Goal: Task Accomplishment & Management: Manage account settings

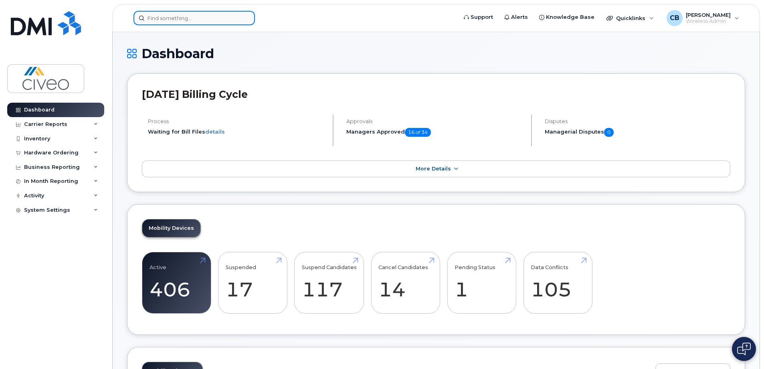
click at [190, 16] on input at bounding box center [193, 18] width 121 height 14
paste input "Nilufar Sarbalandova"
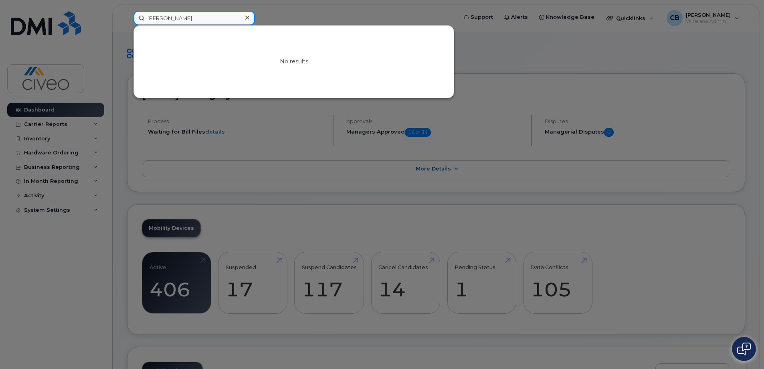
type input "Nilufar Sarbalandova"
click at [476, 314] on div at bounding box center [382, 184] width 764 height 369
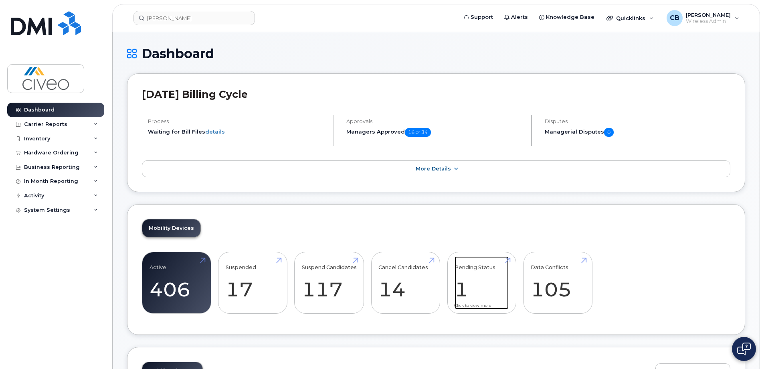
click at [454, 284] on link "Pending Status 1" at bounding box center [481, 282] width 54 height 53
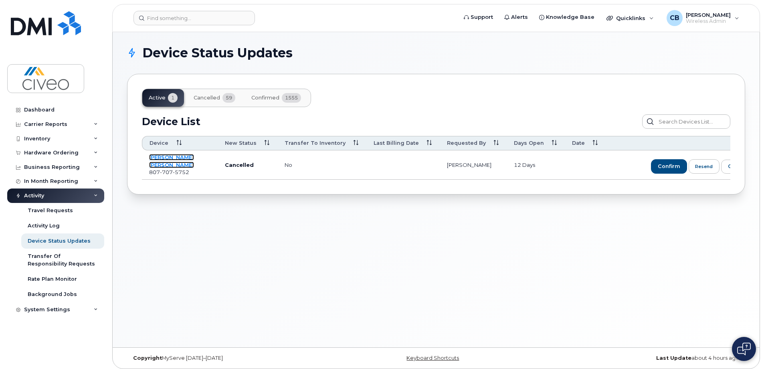
click at [162, 156] on link "[PERSON_NAME] [PERSON_NAME]" at bounding box center [171, 161] width 45 height 14
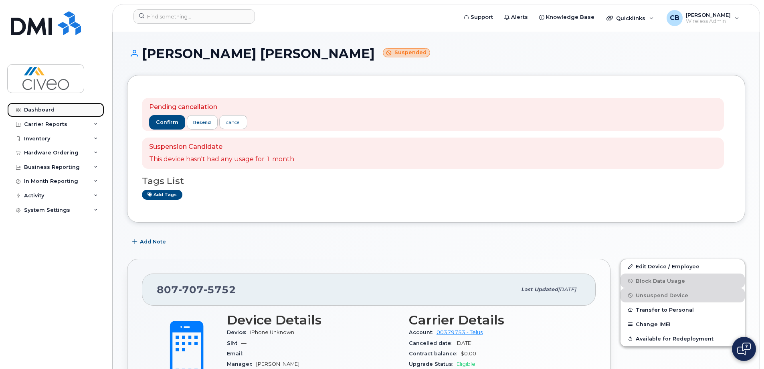
click at [59, 112] on link "Dashboard" at bounding box center [55, 110] width 97 height 14
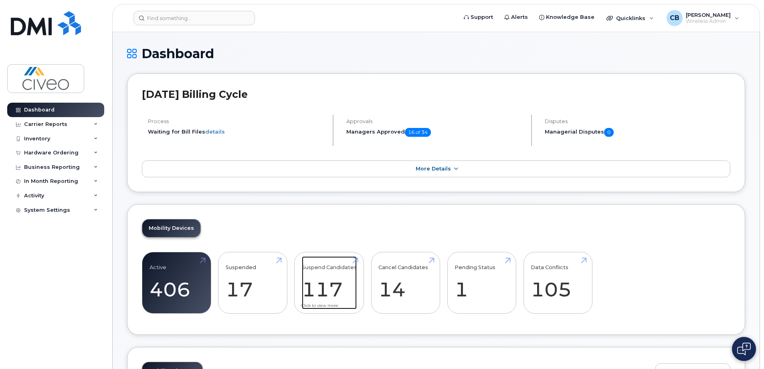
click at [323, 284] on link "Suspend Candidates 117" at bounding box center [329, 282] width 55 height 53
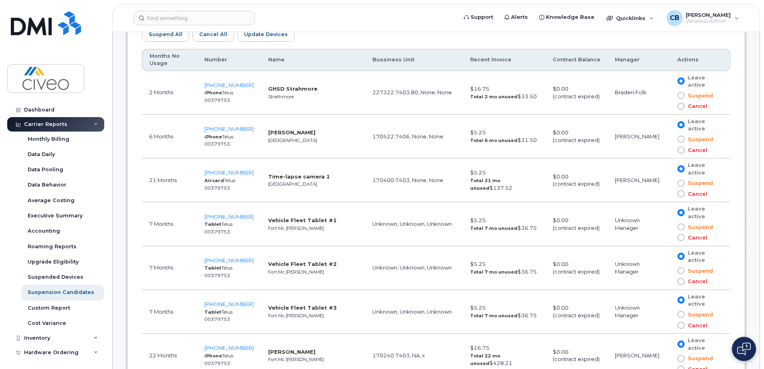
scroll to position [525, 0]
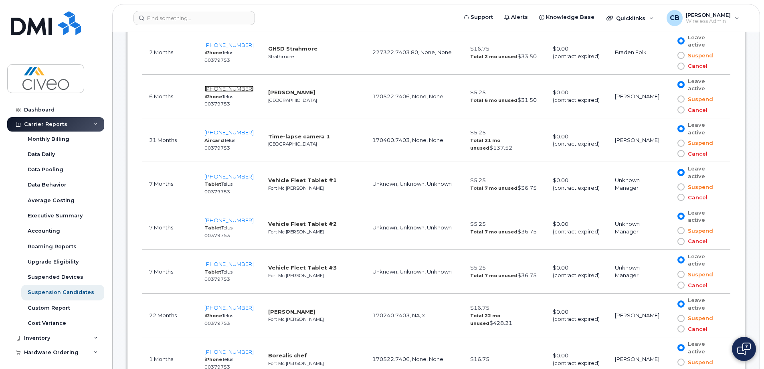
click at [212, 88] on span "587-215-4845" at bounding box center [228, 88] width 49 height 6
drag, startPoint x: 248, startPoint y: 90, endPoint x: 206, endPoint y: 89, distance: 42.1
click at [206, 89] on td "587-215-4845 iPhone Telus 00379753" at bounding box center [229, 97] width 64 height 44
copy span "587-215-4845"
click at [194, 21] on input at bounding box center [193, 18] width 121 height 14
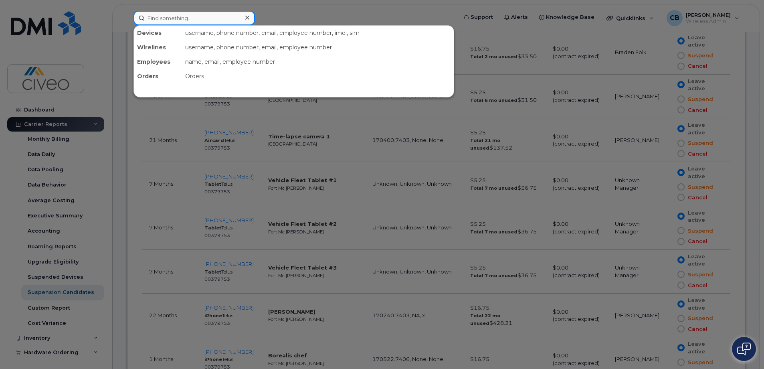
paste input "587-215-4845"
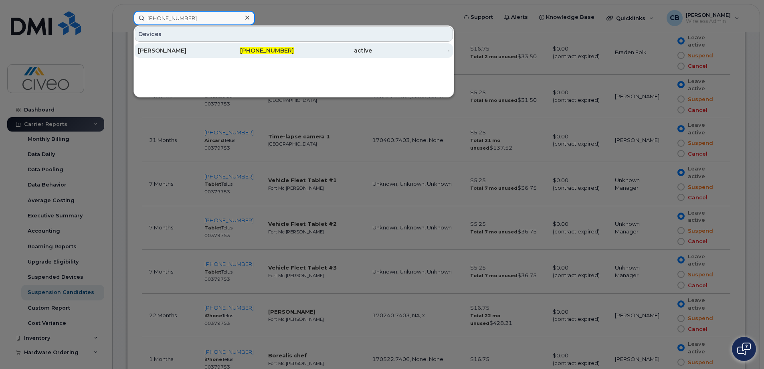
type input "587-215-4845"
click at [197, 49] on div "Lauren Hepp" at bounding box center [177, 50] width 78 height 8
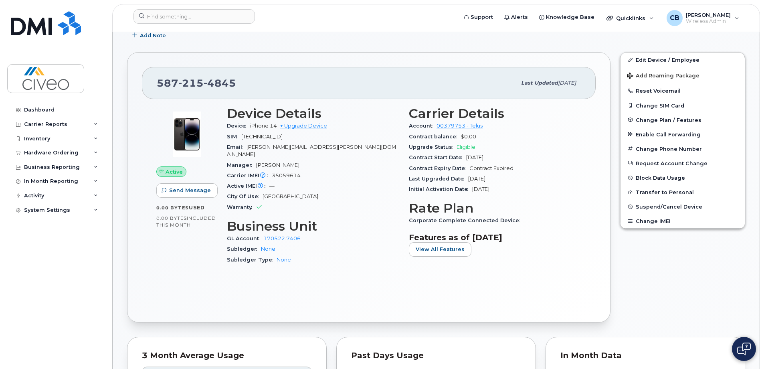
scroll to position [80, 0]
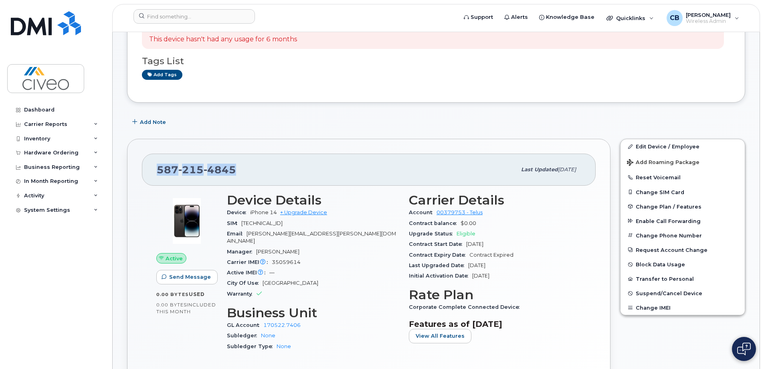
drag, startPoint x: 196, startPoint y: 171, endPoint x: 126, endPoint y: 169, distance: 70.1
click at [126, 169] on div "[PHONE_NUMBER] Last updated [DATE] Active Send Message 0.00 Bytes  used 0.00 By…" at bounding box center [368, 274] width 493 height 280
copy span "[PHONE_NUMBER]"
click at [280, 167] on div "587 215 4845" at bounding box center [336, 169] width 359 height 17
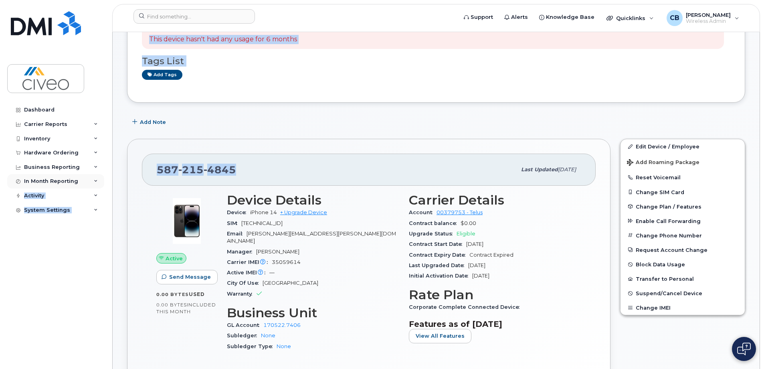
drag, startPoint x: 265, startPoint y: 167, endPoint x: 100, endPoint y: 175, distance: 165.7
drag, startPoint x: 100, startPoint y: 175, endPoint x: 283, endPoint y: 176, distance: 183.5
click at [283, 176] on div "587 215 4845" at bounding box center [336, 169] width 359 height 17
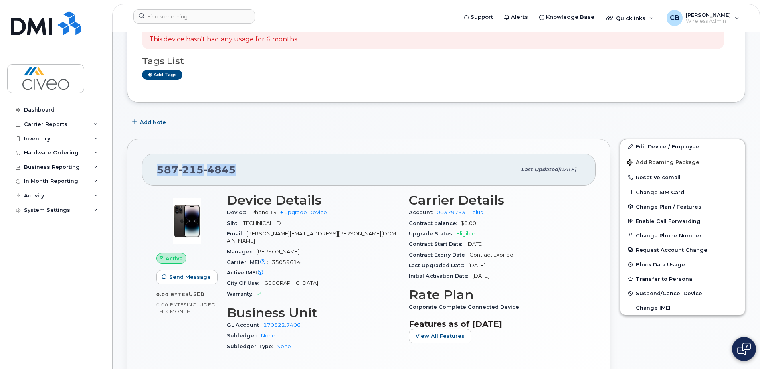
drag, startPoint x: 214, startPoint y: 168, endPoint x: 149, endPoint y: 180, distance: 66.4
click at [149, 180] on div "587 215 4845 Last updated Mar 15, 2025" at bounding box center [369, 169] width 454 height 32
copy span "587 215 4845"
drag, startPoint x: 520, startPoint y: 360, endPoint x: 664, endPoint y: 306, distance: 153.7
click at [522, 361] on div "Active Send Message 0.00 Bytes  used 0.00 Bytes  included this month Device Det…" at bounding box center [369, 290] width 454 height 208
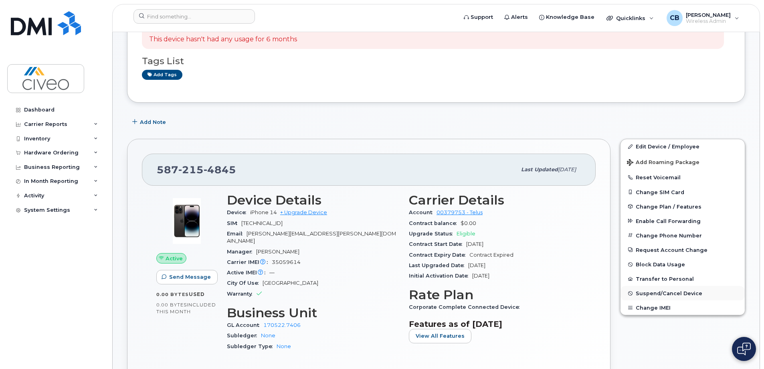
click at [656, 294] on span "Suspend/Cancel Device" at bounding box center [668, 293] width 67 height 6
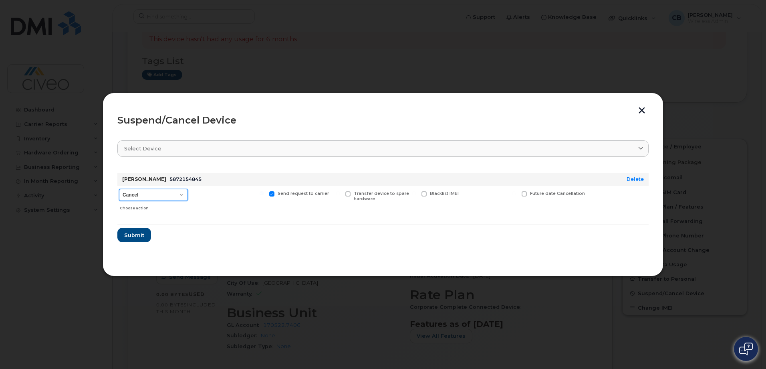
click at [168, 195] on select "Cancel Suspend - Reduced Rate Suspend - Full Rate Suspend - Lost Device/Stolen …" at bounding box center [153, 195] width 69 height 12
select select "[object Object]"
click at [119, 189] on select "Cancel Suspend - Reduced Rate Suspend - Full Rate Suspend - Lost Device/Stolen …" at bounding box center [153, 195] width 69 height 12
click at [135, 236] on span "Submit" at bounding box center [134, 235] width 20 height 8
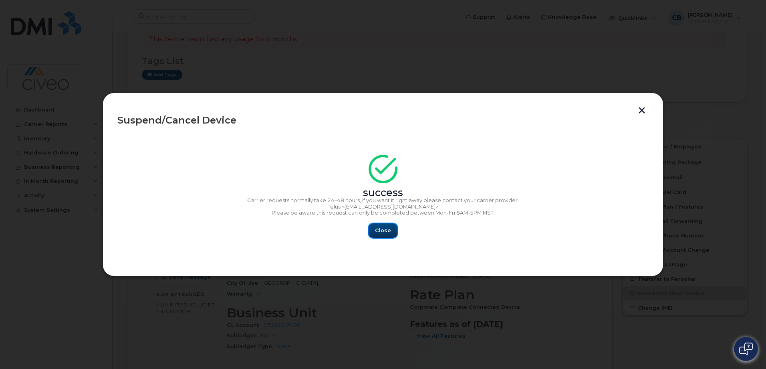
click at [391, 235] on button "Close" at bounding box center [383, 230] width 29 height 14
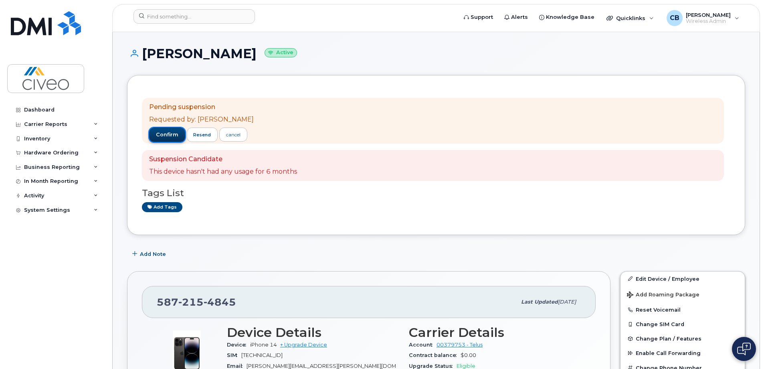
click at [161, 138] on span "confirm" at bounding box center [167, 134] width 22 height 7
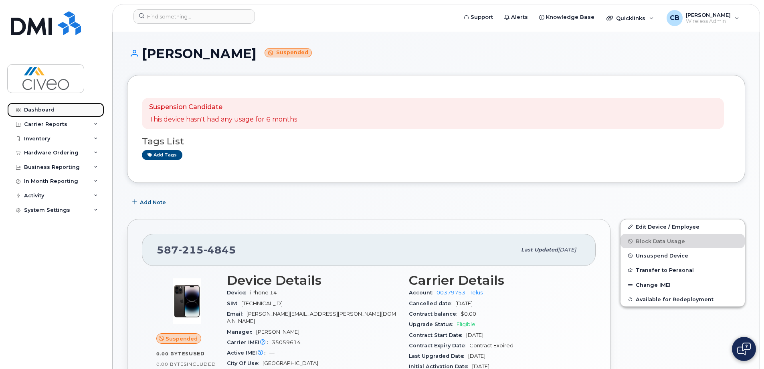
click at [42, 110] on div "Dashboard" at bounding box center [39, 110] width 30 height 6
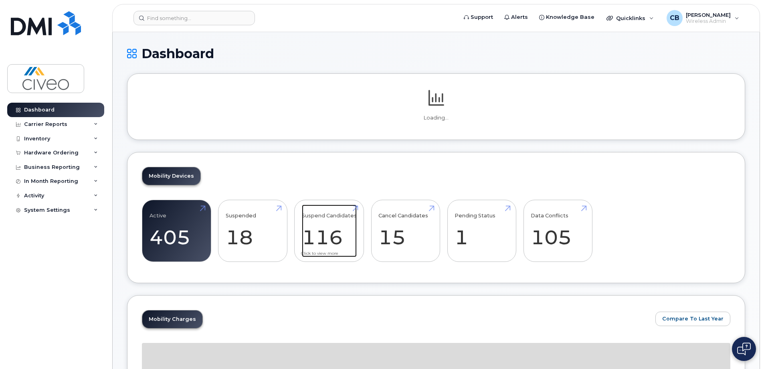
click at [325, 228] on link "Suspend Candidates 116" at bounding box center [329, 230] width 55 height 53
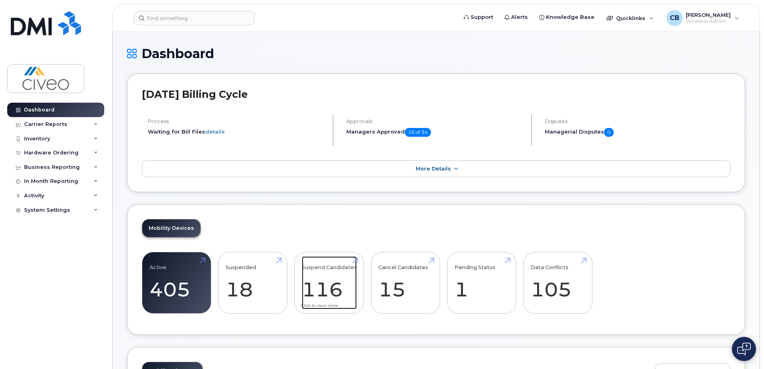
click at [320, 285] on link "Suspend Candidates 116" at bounding box center [329, 282] width 55 height 53
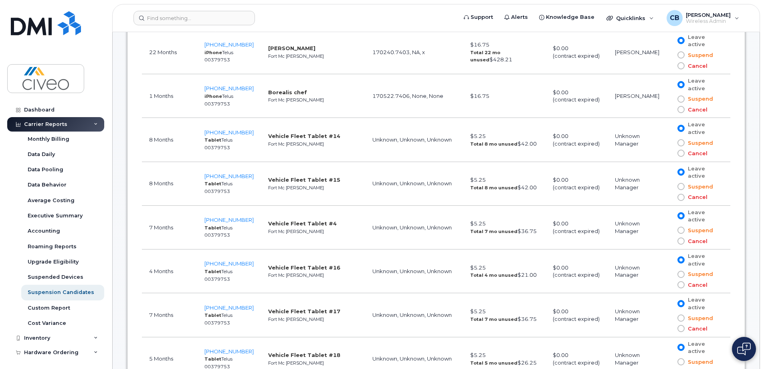
scroll to position [725, 0]
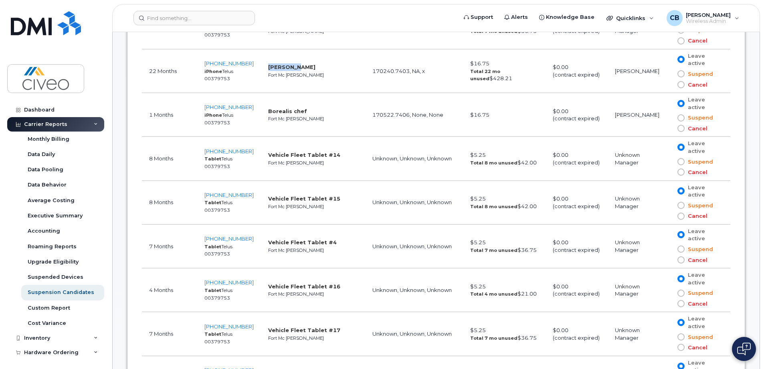
drag, startPoint x: 289, startPoint y: 69, endPoint x: 259, endPoint y: 65, distance: 30.7
click at [261, 65] on td "Ron Flett Fort Mc Murray" at bounding box center [313, 71] width 104 height 44
copy strong "[PERSON_NAME]"
drag, startPoint x: 248, startPoint y: 62, endPoint x: 206, endPoint y: 63, distance: 42.1
click at [206, 63] on td "587-644-5258 iPhone Telus 00379753" at bounding box center [229, 71] width 64 height 44
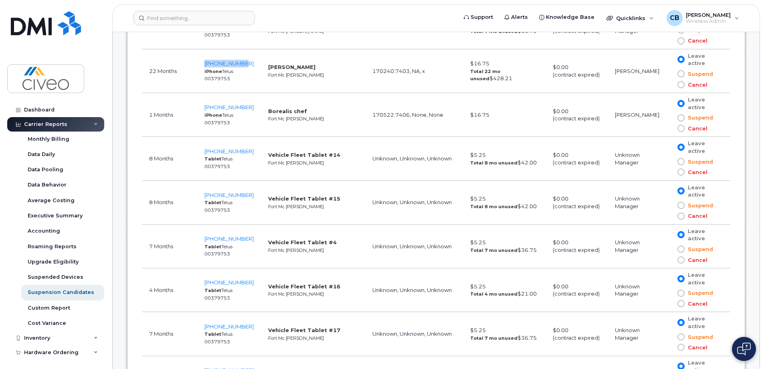
copy span "587-644-5258"
click at [216, 64] on span "587-644-5258" at bounding box center [228, 63] width 49 height 6
copy span "587-644-5258"
click at [197, 18] on input at bounding box center [193, 18] width 121 height 14
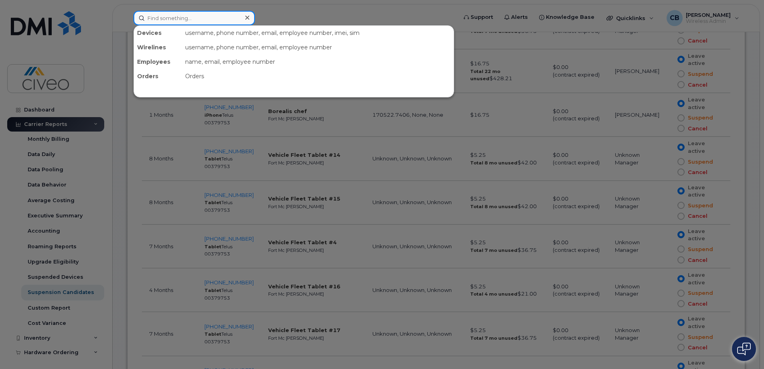
paste input "587-644-5258"
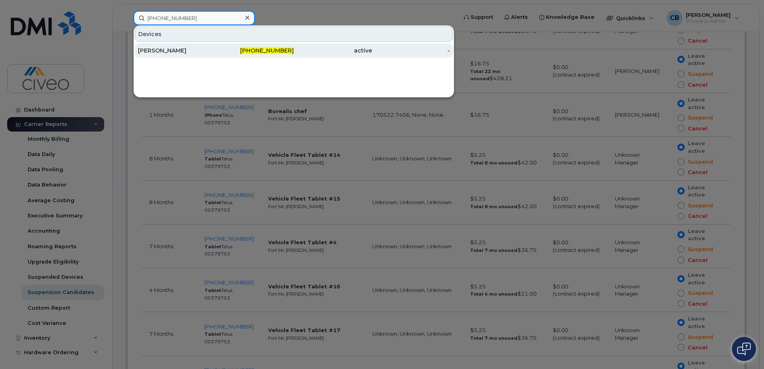
type input "587-644-5258"
click at [208, 53] on div "Ron Flett" at bounding box center [177, 50] width 78 height 8
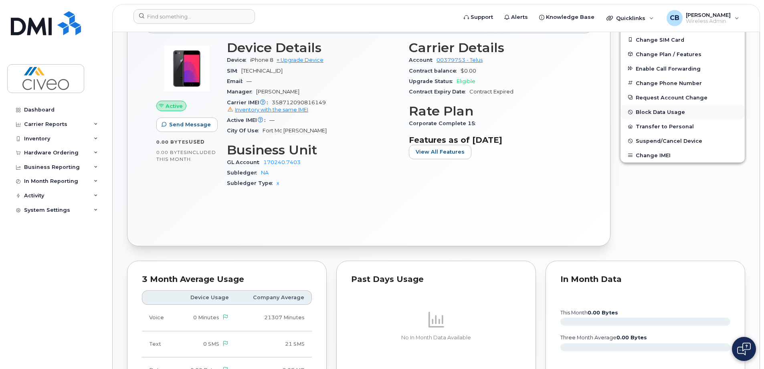
scroll to position [160, 0]
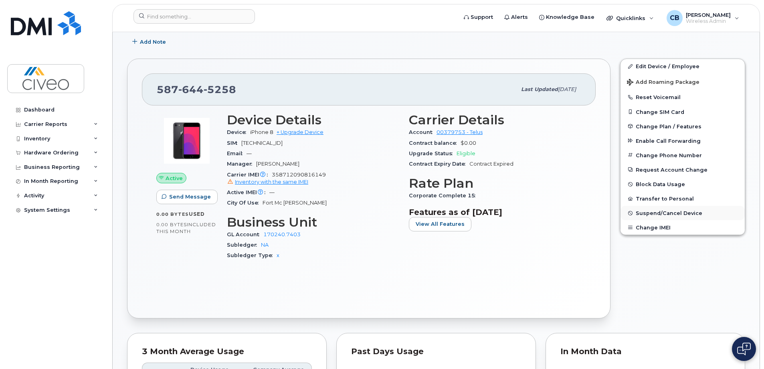
click at [652, 213] on span "Suspend/Cancel Device" at bounding box center [668, 213] width 67 height 6
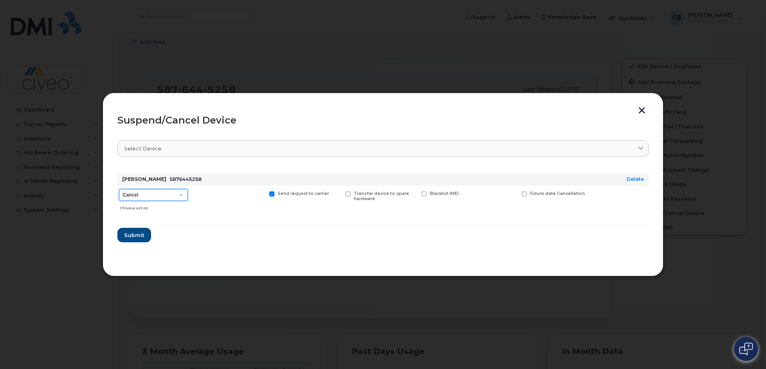
click at [163, 194] on select "Cancel Suspend - Reduced Rate Suspend - Full Rate Suspend - Lost Device/Stolen …" at bounding box center [153, 195] width 69 height 12
select select "[object Object]"
click at [119, 189] on select "Cancel Suspend - Reduced Rate Suspend - Full Rate Suspend - Lost Device/Stolen …" at bounding box center [153, 195] width 69 height 12
click at [146, 236] on button "Submit" at bounding box center [133, 235] width 33 height 14
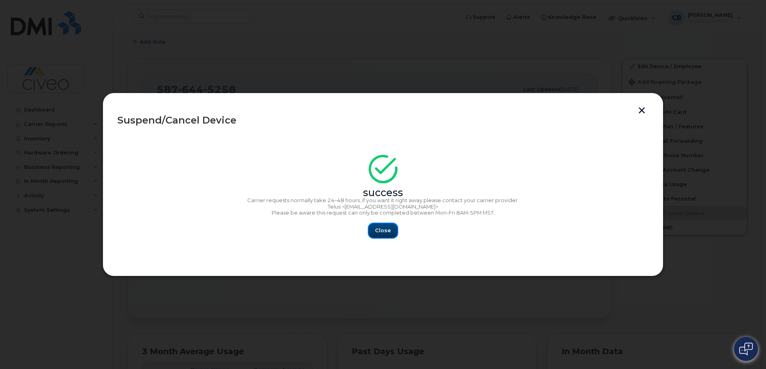
click at [377, 235] on button "Close" at bounding box center [383, 230] width 29 height 14
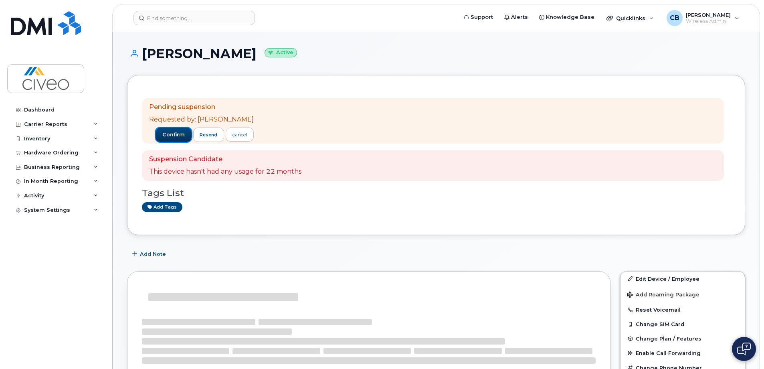
click at [166, 133] on span "confirm" at bounding box center [173, 134] width 22 height 7
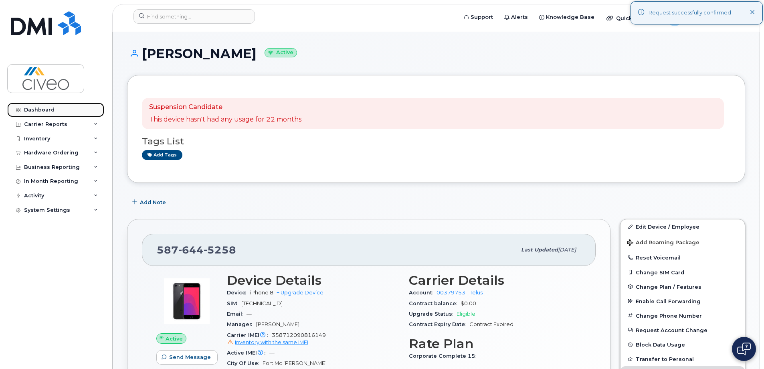
click at [57, 111] on link "Dashboard" at bounding box center [55, 110] width 97 height 14
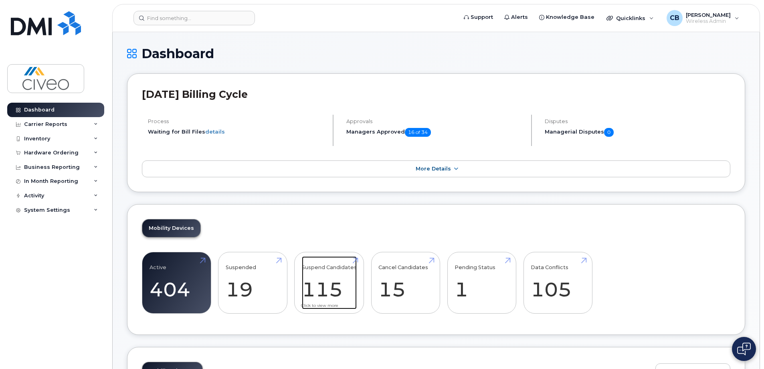
click at [351, 260] on link "Suspend Candidates 115" at bounding box center [329, 282] width 55 height 53
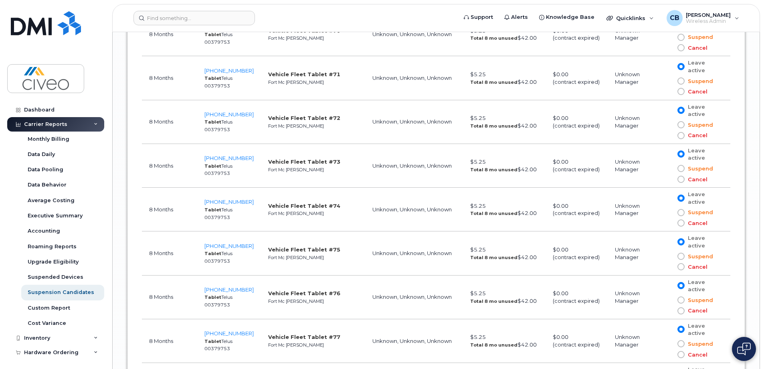
scroll to position [5281, 0]
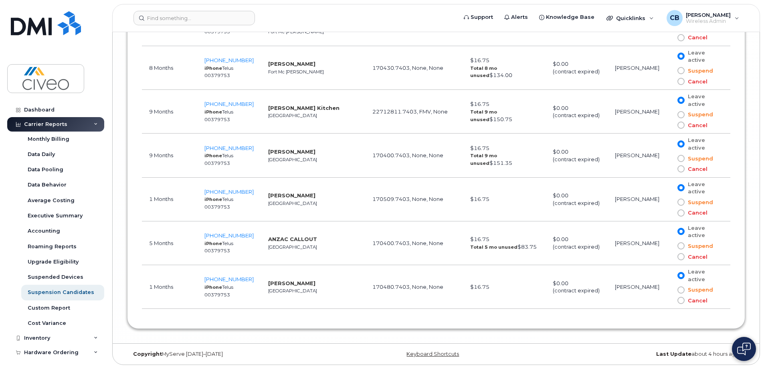
drag, startPoint x: 296, startPoint y: 178, endPoint x: 280, endPoint y: 310, distance: 132.5
drag, startPoint x: 248, startPoint y: 278, endPoint x: 208, endPoint y: 277, distance: 40.5
click at [208, 277] on td "825-963-7598 iPhone Telus 00379753" at bounding box center [229, 287] width 64 height 44
copy span "825-963-7598"
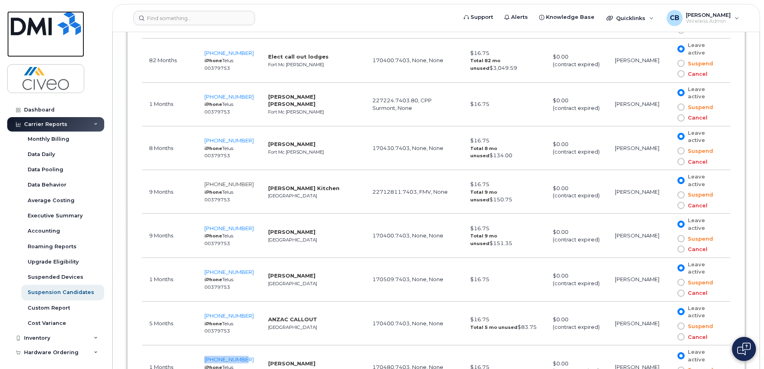
scroll to position [5160, 0]
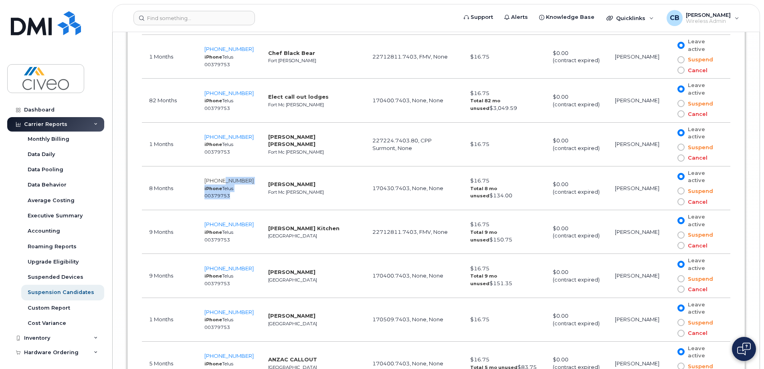
drag, startPoint x: 247, startPoint y: 181, endPoint x: 228, endPoint y: 180, distance: 18.8
click at [228, 210] on tr "8 Months 780-881-7587 iPhone Telus 00379753 Nicole Wintonyk Fort Mc Murray 1704…" at bounding box center [436, 232] width 588 height 44
drag, startPoint x: 228, startPoint y: 180, endPoint x: 246, endPoint y: 184, distance: 18.1
click at [246, 184] on td "780-881-7587 iPhone Telus 00379753" at bounding box center [229, 188] width 64 height 44
drag, startPoint x: 249, startPoint y: 180, endPoint x: 207, endPoint y: 182, distance: 42.1
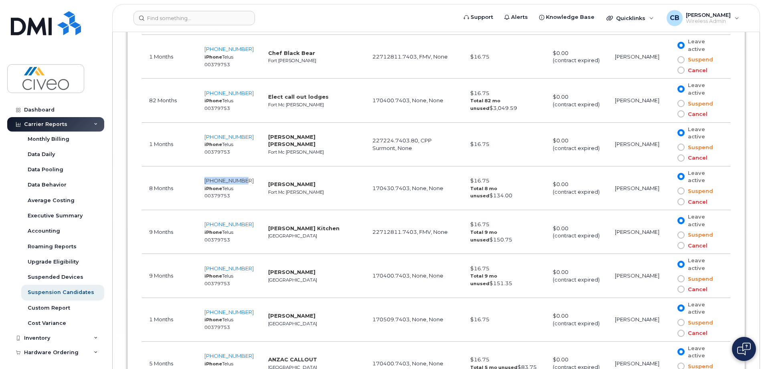
click at [207, 182] on td "780-881-7587 iPhone Telus 00379753" at bounding box center [229, 188] width 64 height 44
copy span "780-881-7587"
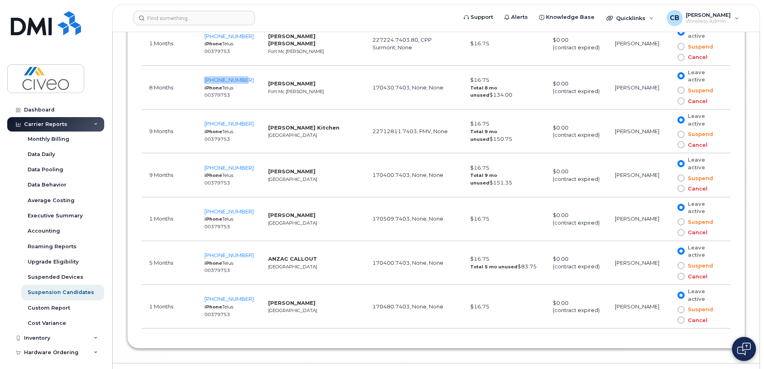
scroll to position [5281, 0]
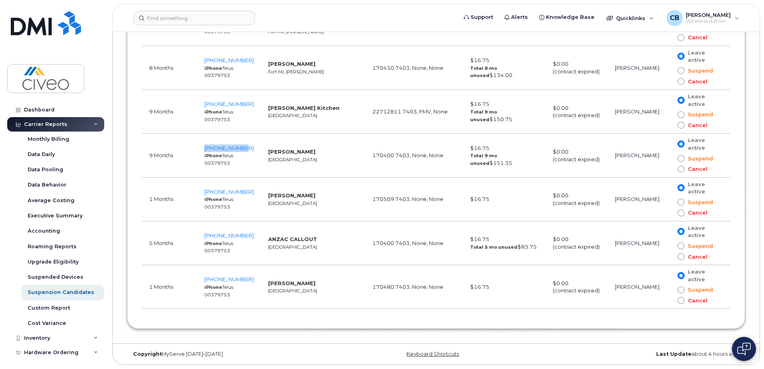
drag, startPoint x: 251, startPoint y: 144, endPoint x: 206, endPoint y: 147, distance: 45.8
click at [206, 147] on td "780-914-9268 iPhone Telus 00379753" at bounding box center [229, 155] width 64 height 44
copy span "780-914-9268"
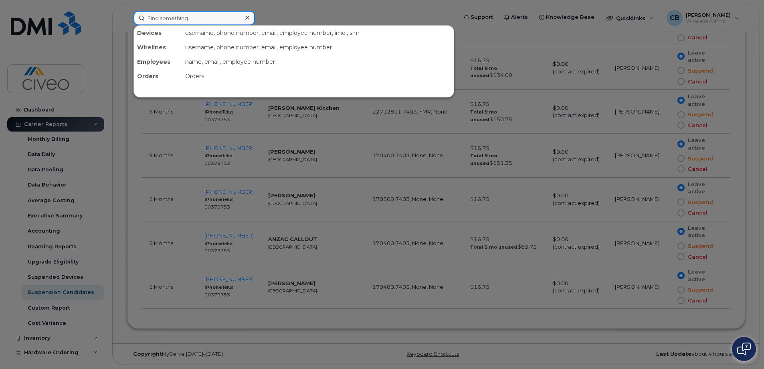
click at [202, 19] on input at bounding box center [193, 18] width 121 height 14
paste input "780-914-9268"
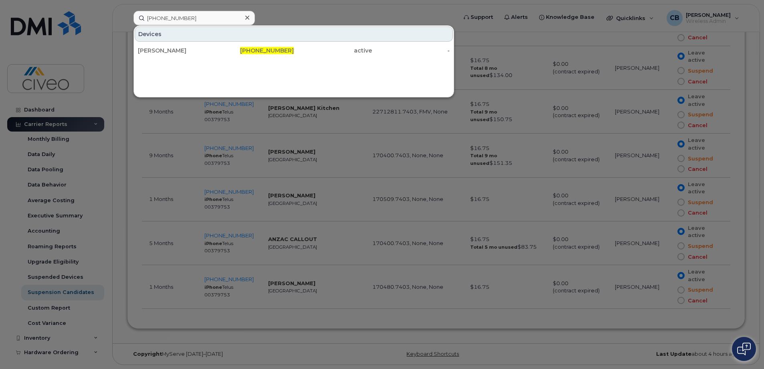
drag, startPoint x: 395, startPoint y: 279, endPoint x: 388, endPoint y: 288, distance: 11.2
click at [395, 279] on div at bounding box center [382, 184] width 764 height 369
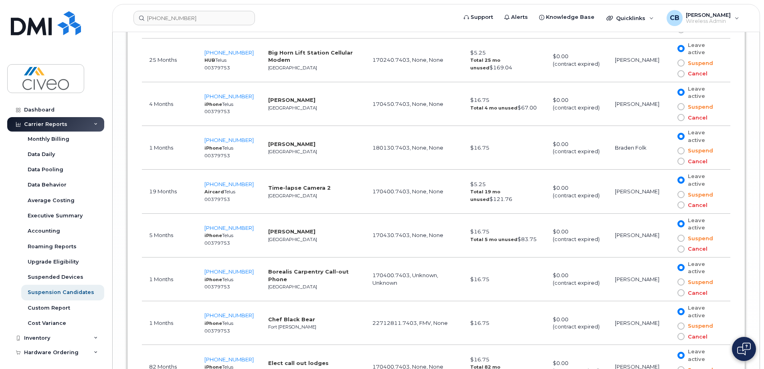
scroll to position [4880, 0]
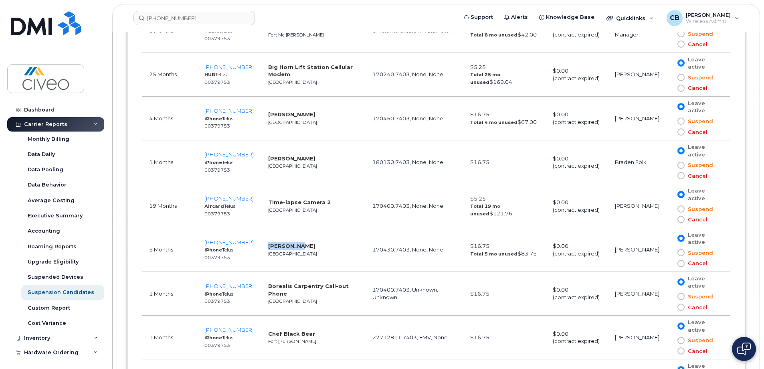
drag, startPoint x: 263, startPoint y: 248, endPoint x: 290, endPoint y: 247, distance: 26.9
click at [290, 247] on strong "Rick Flynn" at bounding box center [291, 245] width 47 height 6
copy strong "Rick Flynn"
click at [228, 240] on span "780-237-2404" at bounding box center [228, 242] width 49 height 6
drag, startPoint x: 250, startPoint y: 241, endPoint x: 204, endPoint y: 238, distance: 45.8
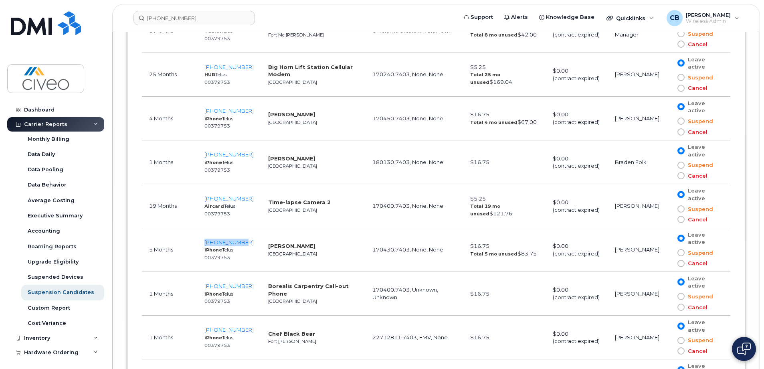
click at [204, 238] on td "780-237-2404 iPhone Telus 00379753" at bounding box center [229, 250] width 64 height 44
copy span "780-237-2404"
click at [192, 20] on input "780-914-9268" at bounding box center [193, 18] width 121 height 14
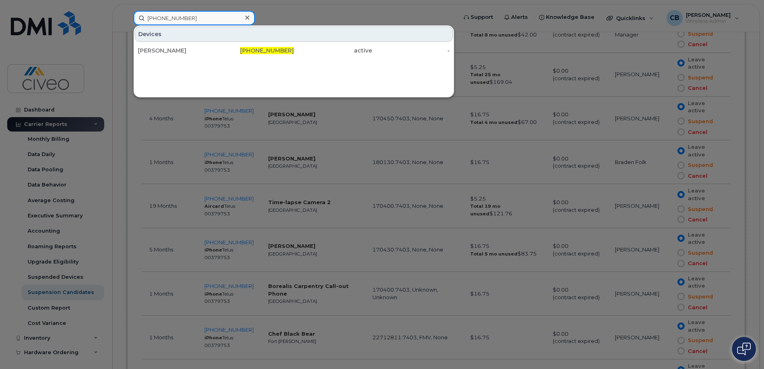
drag, startPoint x: 181, startPoint y: 21, endPoint x: 110, endPoint y: 28, distance: 71.7
click at [127, 25] on div "780-914-9268 Devices Ryan Haas 780-914-9268 active -" at bounding box center [292, 18] width 331 height 14
paste input "237-2404"
type input "780-237-2404"
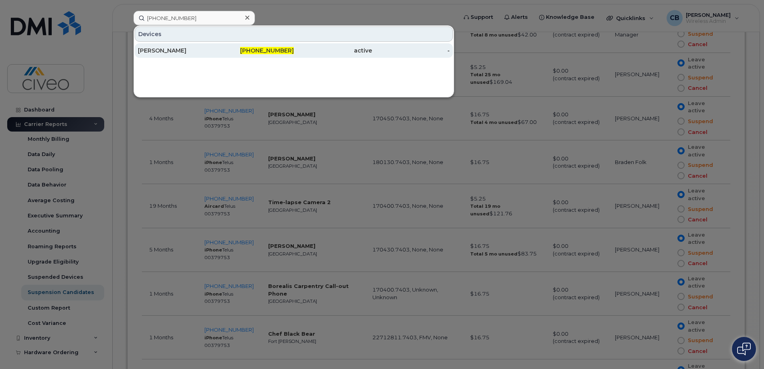
drag, startPoint x: 209, startPoint y: 44, endPoint x: 168, endPoint y: 44, distance: 41.3
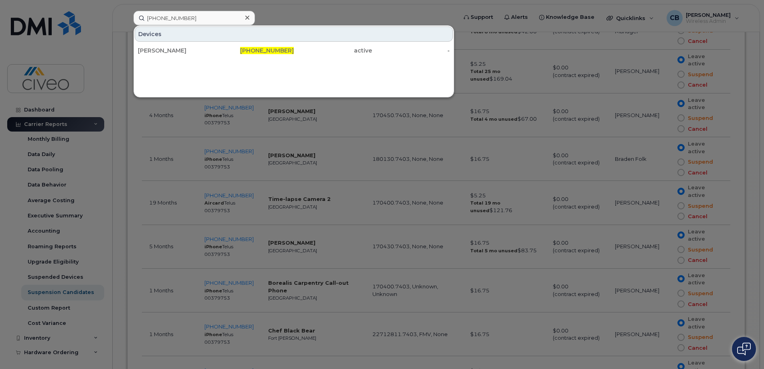
click at [246, 17] on icon at bounding box center [247, 18] width 4 height 4
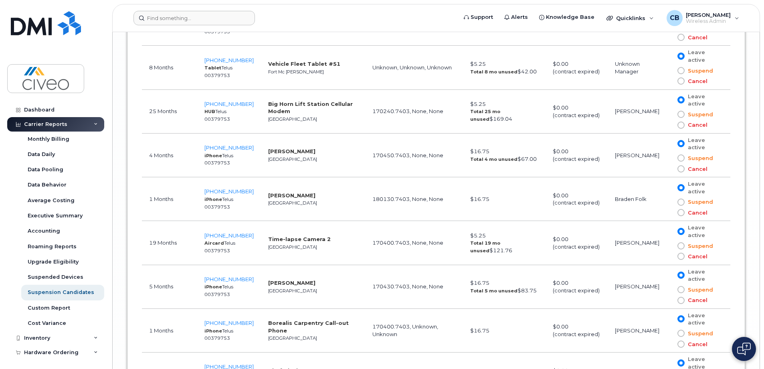
scroll to position [4803, 0]
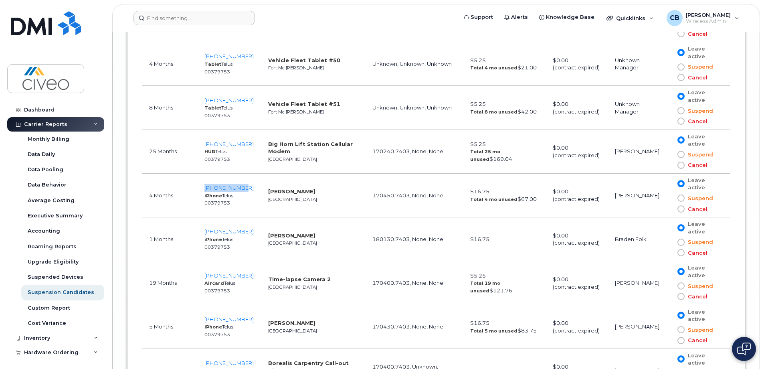
drag, startPoint x: 248, startPoint y: 186, endPoint x: 201, endPoint y: 187, distance: 47.7
click at [201, 187] on td "780-203-3658 iPhone Telus 00379753" at bounding box center [229, 195] width 64 height 44
copy span "780-203-3658"
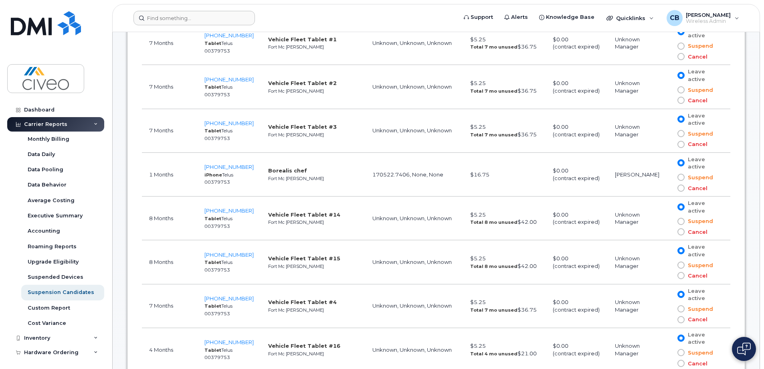
scroll to position [436, 0]
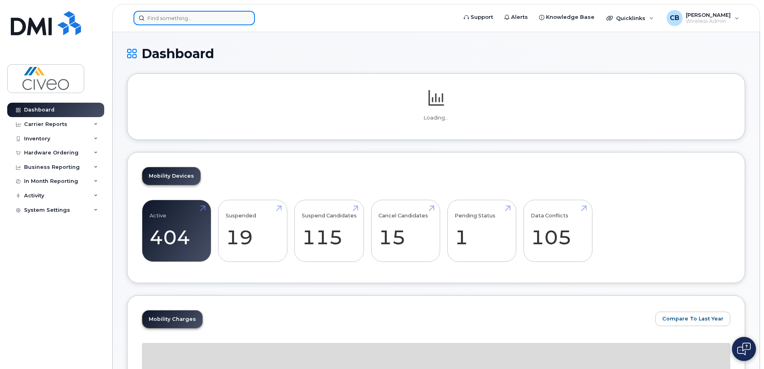
click at [195, 22] on input at bounding box center [193, 18] width 121 height 14
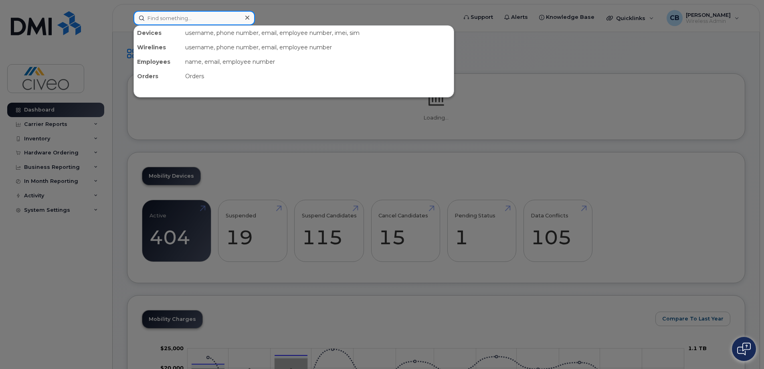
paste input "[PHONE_NUMBER]"
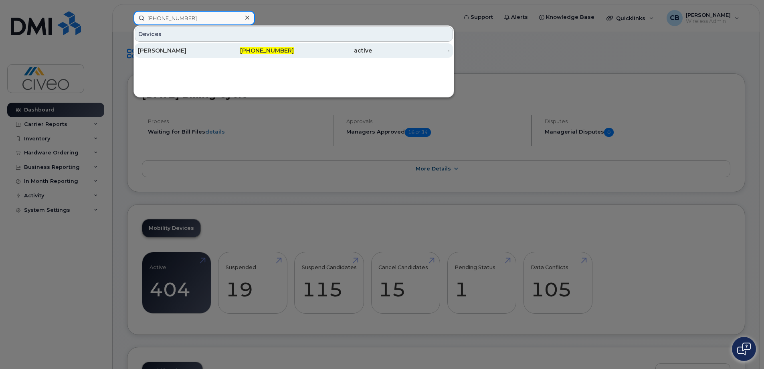
type input "[PHONE_NUMBER]"
click at [202, 50] on div "[PERSON_NAME]" at bounding box center [177, 50] width 78 height 8
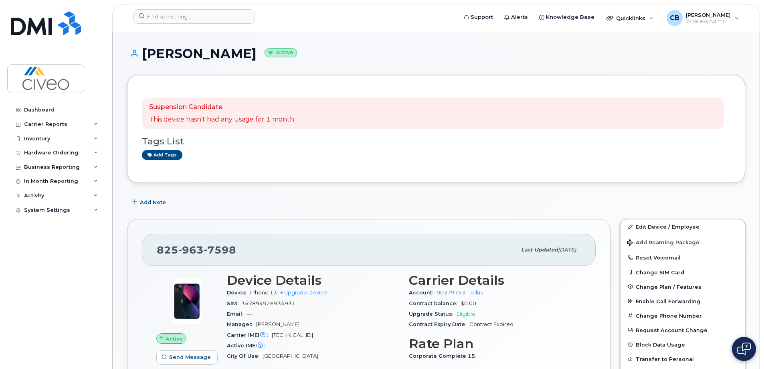
drag, startPoint x: 241, startPoint y: 56, endPoint x: 133, endPoint y: 63, distance: 108.0
click at [133, 63] on div "[PERSON_NAME] Active" at bounding box center [436, 60] width 618 height 28
copy h1 "[PERSON_NAME]"
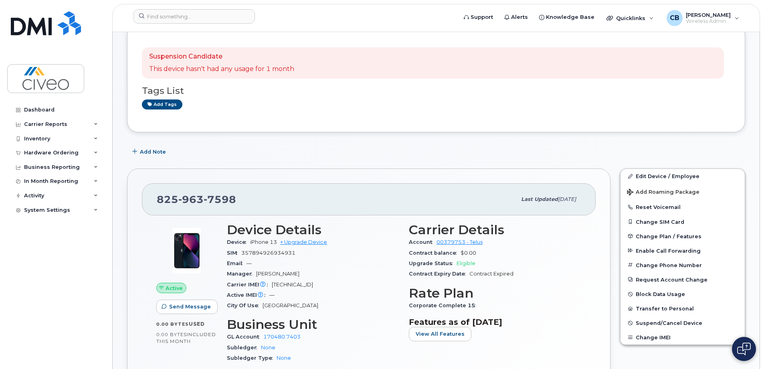
scroll to position [200, 0]
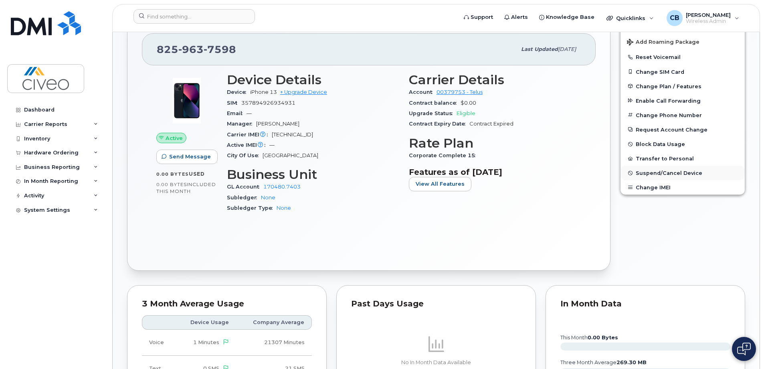
click at [655, 171] on span "Suspend/Cancel Device" at bounding box center [668, 173] width 67 height 6
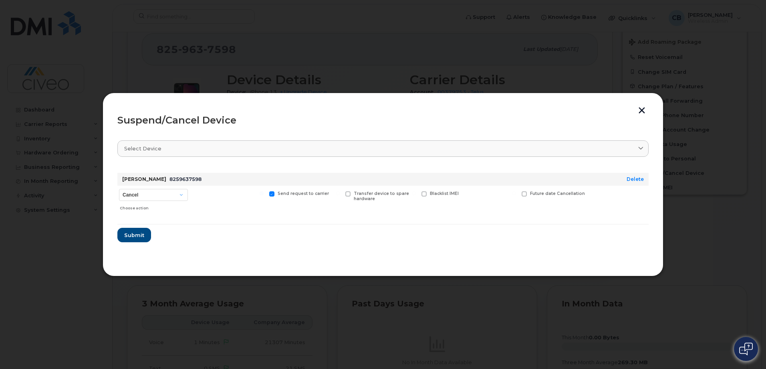
click at [640, 114] on button "button" at bounding box center [642, 111] width 12 height 8
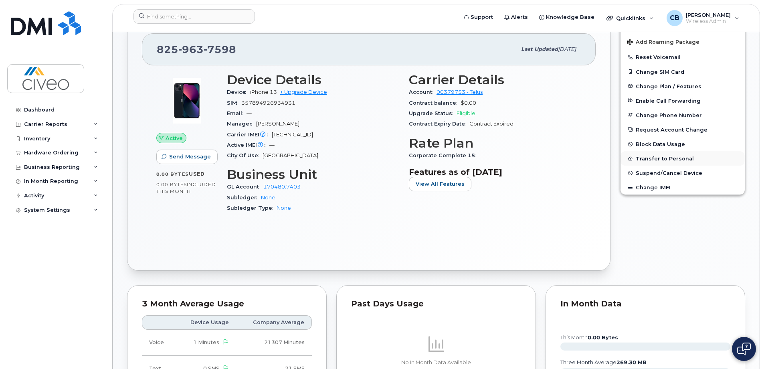
click at [651, 157] on button "Transfer to Personal" at bounding box center [682, 158] width 124 height 14
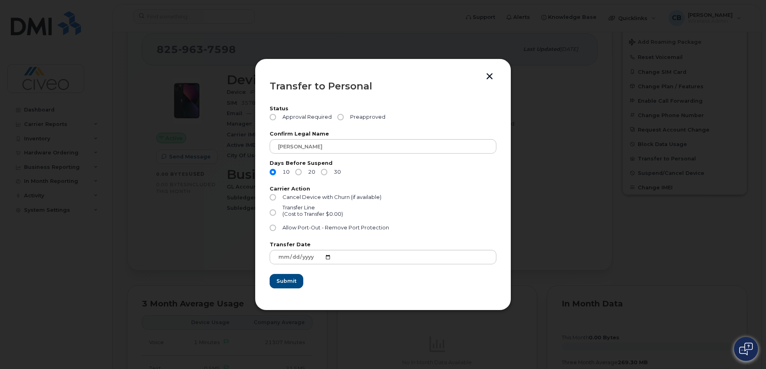
click at [490, 78] on button "button" at bounding box center [490, 77] width 12 height 8
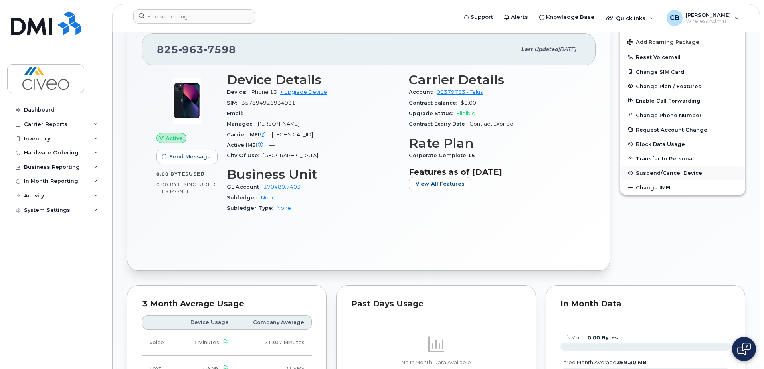
click at [676, 172] on span "Suspend/Cancel Device" at bounding box center [668, 173] width 67 height 6
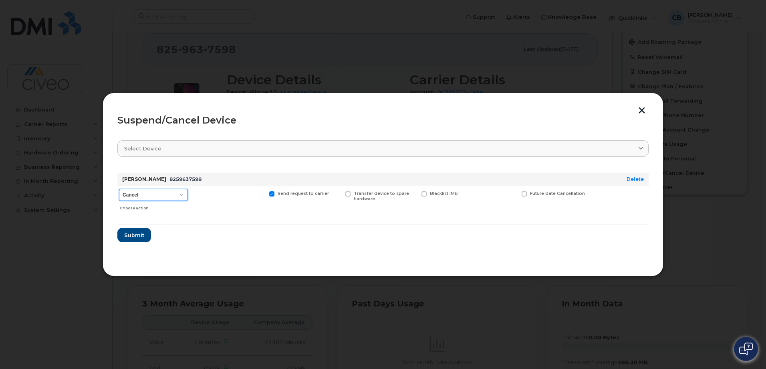
click at [159, 193] on select "Cancel Suspend - Reduced Rate Suspend - Full Rate Suspend - Lost Device/Stolen …" at bounding box center [153, 195] width 69 height 12
select select "[object Object]"
click at [119, 189] on select "Cancel Suspend - Reduced Rate Suspend - Full Rate Suspend - Lost Device/Stolen …" at bounding box center [153, 195] width 69 height 12
click at [146, 234] on button "Submit" at bounding box center [133, 235] width 33 height 14
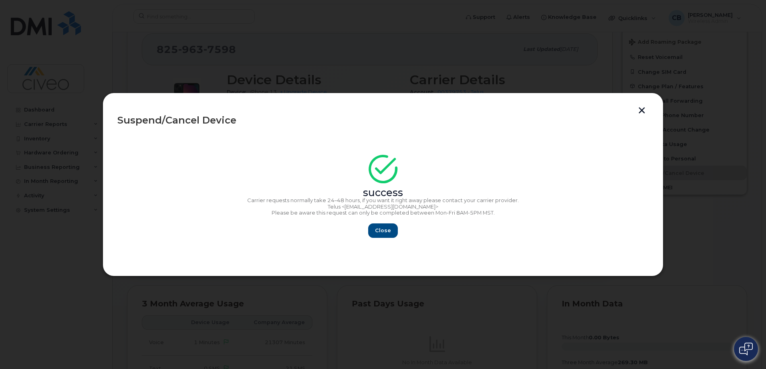
click at [405, 235] on div "Close" at bounding box center [382, 230] width 531 height 14
click at [365, 231] on div "Close" at bounding box center [382, 230] width 531 height 14
click at [379, 231] on span "Close" at bounding box center [383, 230] width 16 height 8
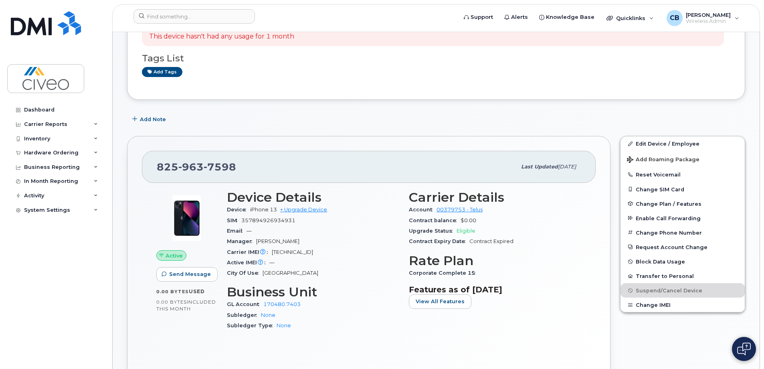
scroll to position [0, 0]
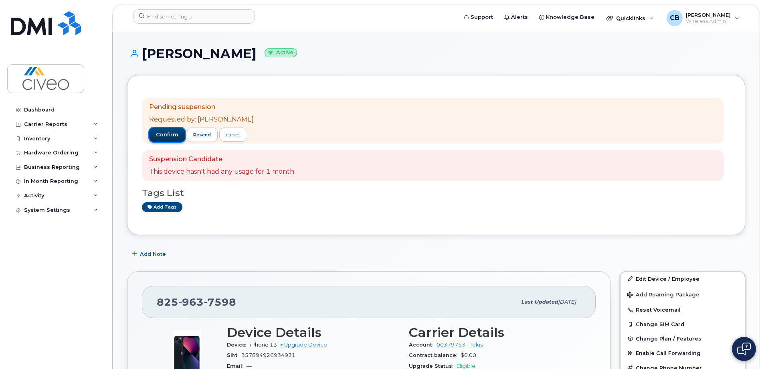
click at [171, 135] on span "confirm" at bounding box center [167, 134] width 22 height 7
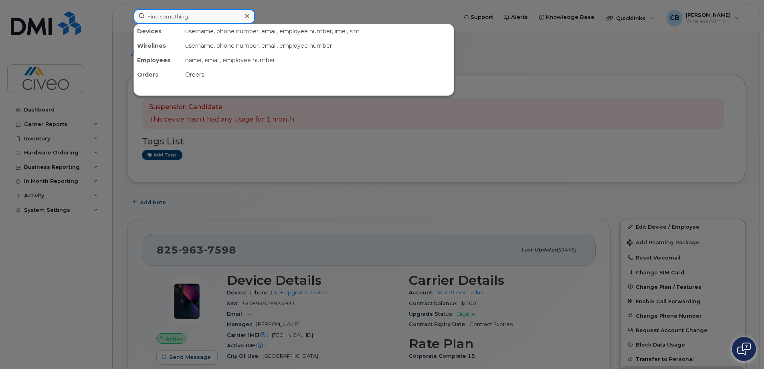
click at [175, 23] on input at bounding box center [193, 16] width 121 height 14
paste input "[PHONE_NUMBER]"
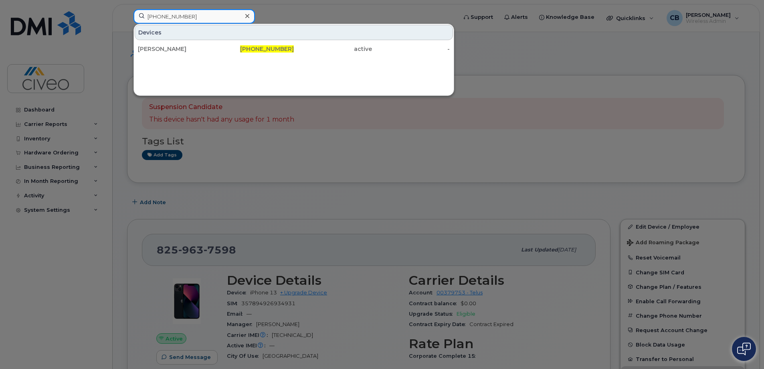
type input "[PHONE_NUMBER]"
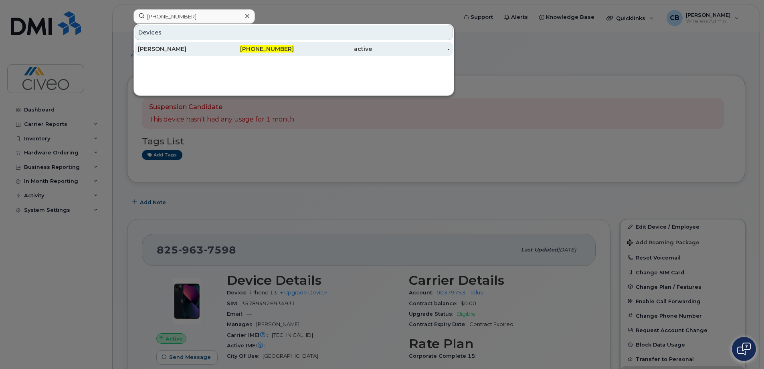
drag, startPoint x: 188, startPoint y: 39, endPoint x: 196, endPoint y: 52, distance: 14.4
click at [196, 52] on div "[PERSON_NAME]" at bounding box center [177, 49] width 78 height 8
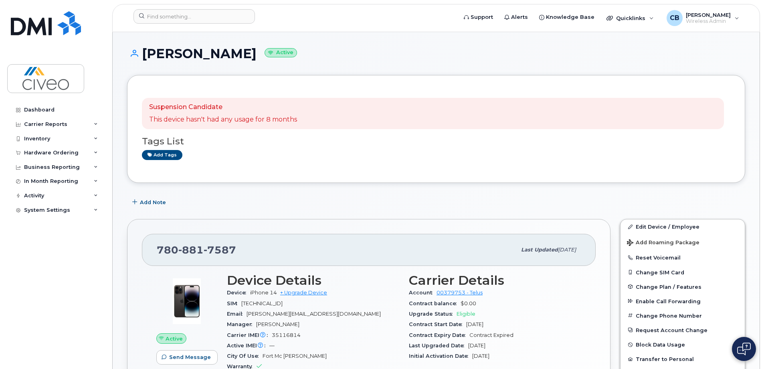
drag, startPoint x: 252, startPoint y: 55, endPoint x: 122, endPoint y: 58, distance: 130.2
copy h1 "[PERSON_NAME]"
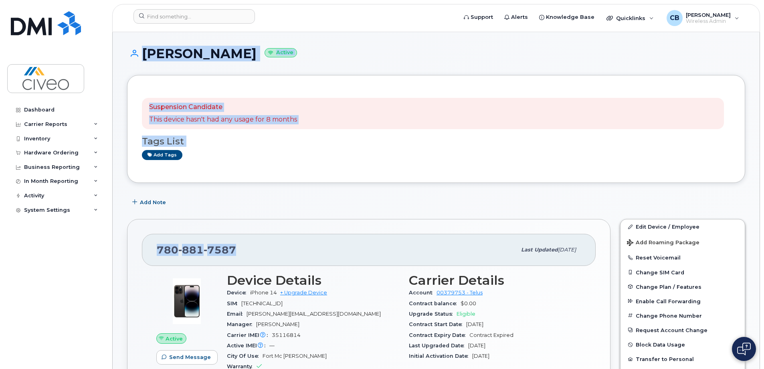
drag, startPoint x: 246, startPoint y: 252, endPoint x: 78, endPoint y: 248, distance: 167.9
drag, startPoint x: 78, startPoint y: 248, endPoint x: 189, endPoint y: 245, distance: 111.0
click at [204, 245] on span "881" at bounding box center [220, 250] width 32 height 12
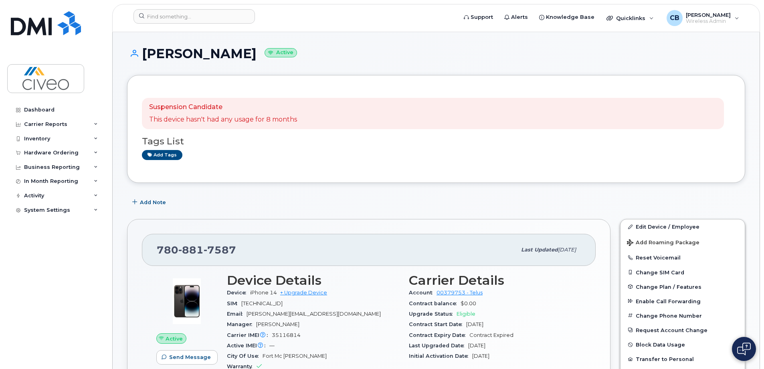
click at [238, 250] on div "780 881 7587" at bounding box center [336, 249] width 359 height 17
drag, startPoint x: 233, startPoint y: 249, endPoint x: 157, endPoint y: 254, distance: 76.3
click at [157, 254] on span "780 881 7587" at bounding box center [196, 250] width 79 height 12
copy span "780 881 7587"
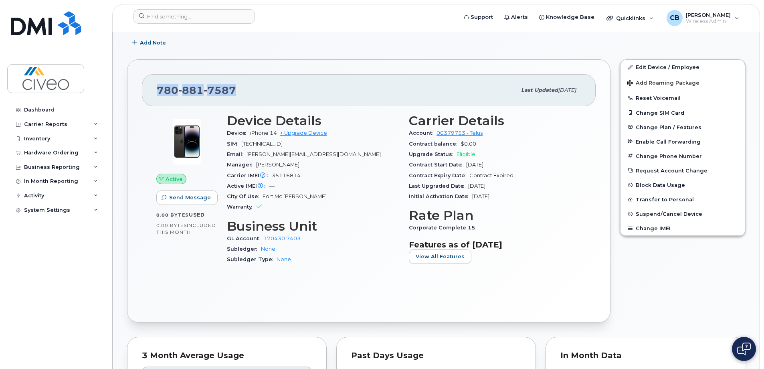
scroll to position [160, 0]
click at [655, 214] on span "Suspend/Cancel Device" at bounding box center [668, 213] width 67 height 6
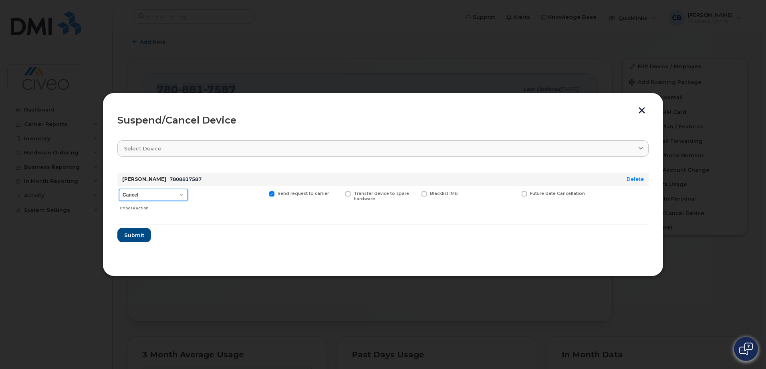
click at [176, 196] on select "Cancel Suspend - Reduced Rate Suspend - Full Rate Suspend - Lost Device/Stolen …" at bounding box center [153, 195] width 69 height 12
select select "[object Object]"
click at [119, 189] on select "Cancel Suspend - Reduced Rate Suspend - Full Rate Suspend - Lost Device/Stolen …" at bounding box center [153, 195] width 69 height 12
click at [140, 228] on button "Submit" at bounding box center [133, 235] width 33 height 14
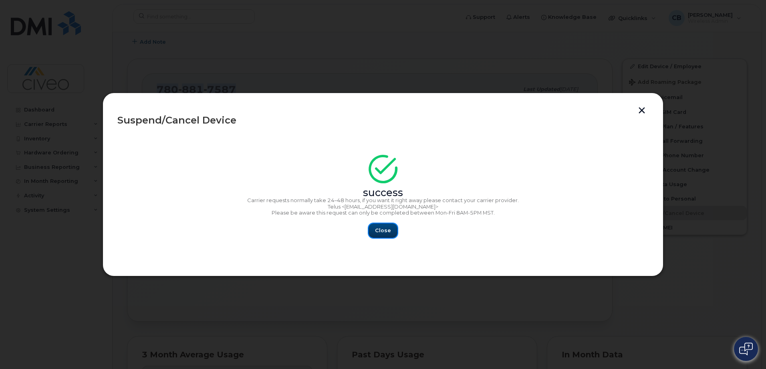
click at [388, 230] on span "Close" at bounding box center [383, 230] width 16 height 8
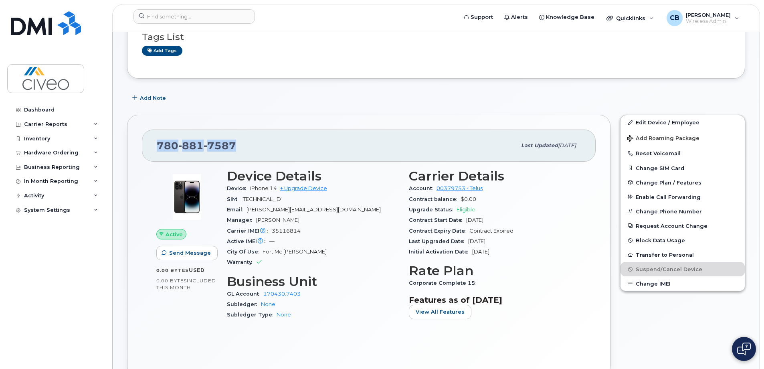
scroll to position [40, 0]
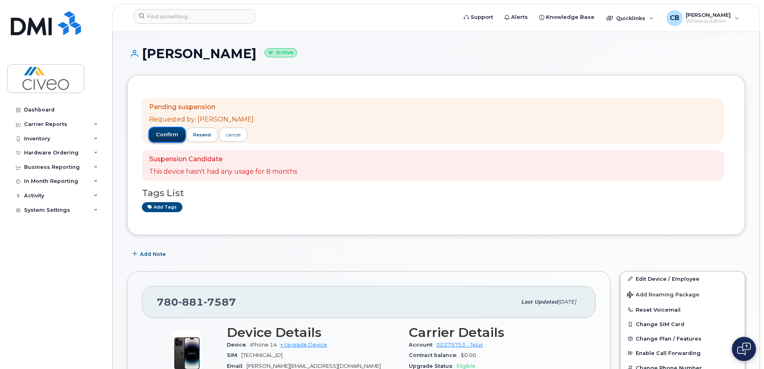
click at [165, 135] on span "confirm" at bounding box center [167, 134] width 22 height 7
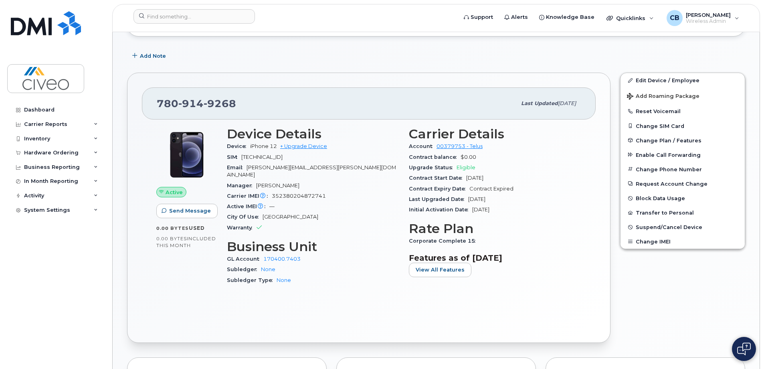
scroll to position [160, 0]
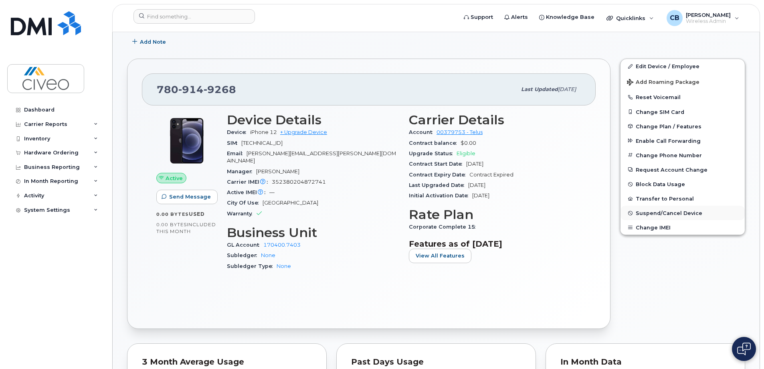
click at [665, 217] on button "Suspend/Cancel Device" at bounding box center [682, 213] width 124 height 14
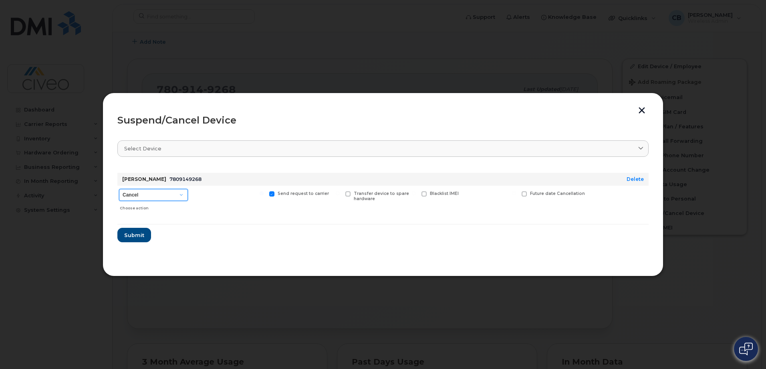
drag, startPoint x: 171, startPoint y: 196, endPoint x: 169, endPoint y: 202, distance: 6.1
click at [171, 196] on select "Cancel Suspend - Reduced Rate Suspend - Full Rate Suspend - Lost Device/Stolen …" at bounding box center [153, 195] width 69 height 12
select select "[object Object]"
click at [119, 189] on select "Cancel Suspend - Reduced Rate Suspend - Full Rate Suspend - Lost Device/Stolen …" at bounding box center [153, 195] width 69 height 12
drag, startPoint x: 137, startPoint y: 238, endPoint x: 170, endPoint y: 243, distance: 34.1
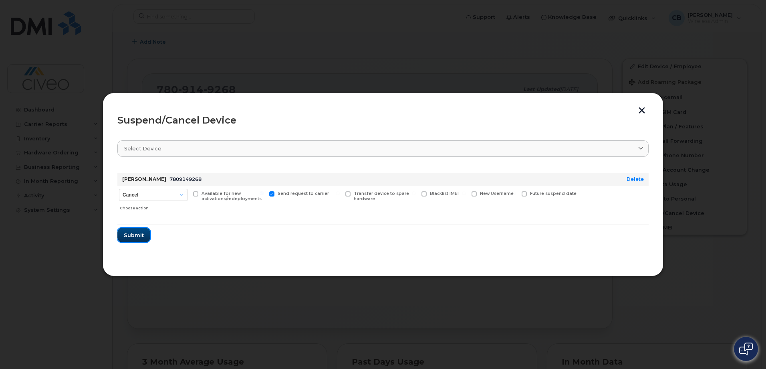
click at [137, 238] on span "Submit" at bounding box center [134, 235] width 20 height 8
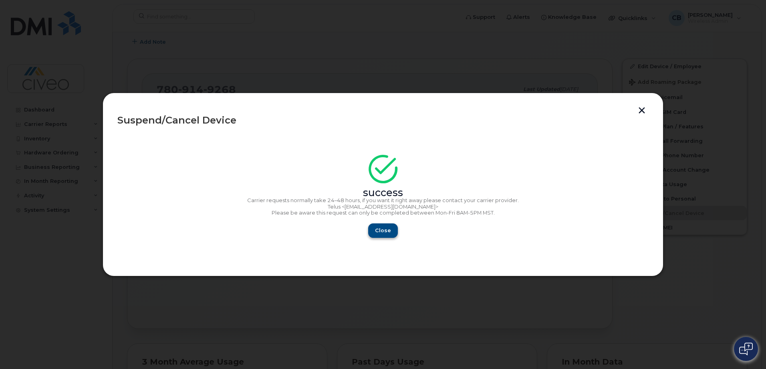
drag, startPoint x: 398, startPoint y: 234, endPoint x: 392, endPoint y: 233, distance: 6.0
click at [395, 234] on div "Close" at bounding box center [382, 230] width 531 height 14
click at [392, 233] on button "Close" at bounding box center [383, 230] width 29 height 14
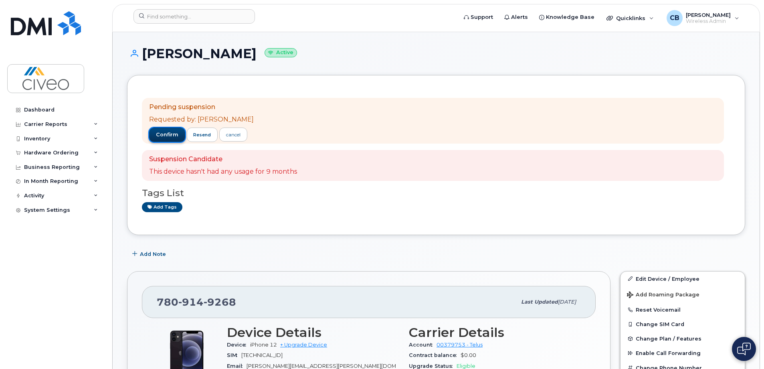
click at [179, 132] on button "confirm" at bounding box center [167, 134] width 36 height 14
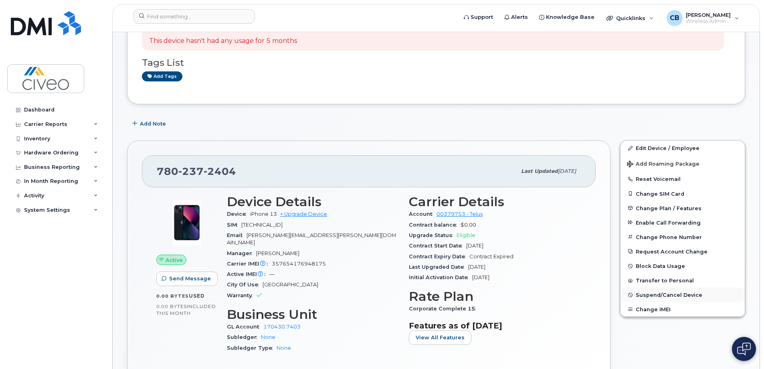
scroll to position [80, 0]
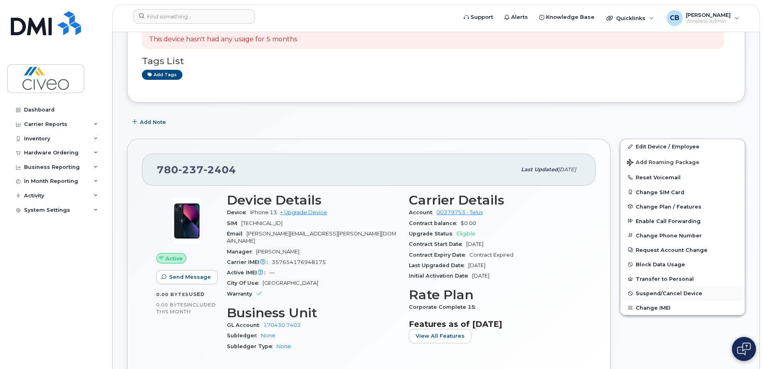
click at [650, 292] on span "Suspend/Cancel Device" at bounding box center [668, 293] width 67 height 6
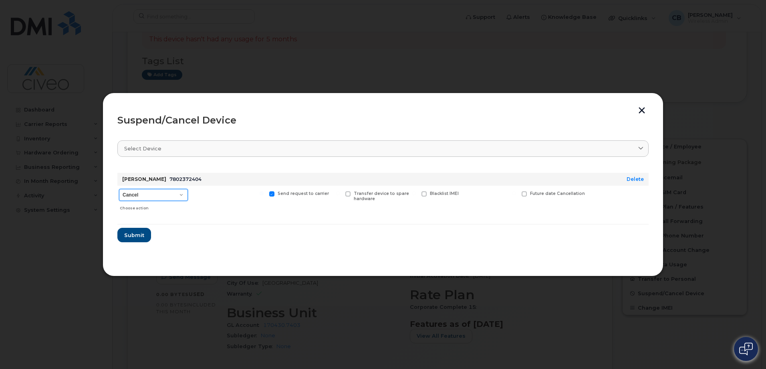
click at [172, 195] on select "Cancel Suspend - Reduced Rate Suspend - Full Rate Suspend - Lost Device/Stolen …" at bounding box center [153, 195] width 69 height 12
select select "[object Object]"
click at [119, 189] on select "Cancel Suspend - Reduced Rate Suspend - Full Rate Suspend - Lost Device/Stolen …" at bounding box center [153, 195] width 69 height 12
click at [137, 234] on span "Submit" at bounding box center [134, 235] width 20 height 8
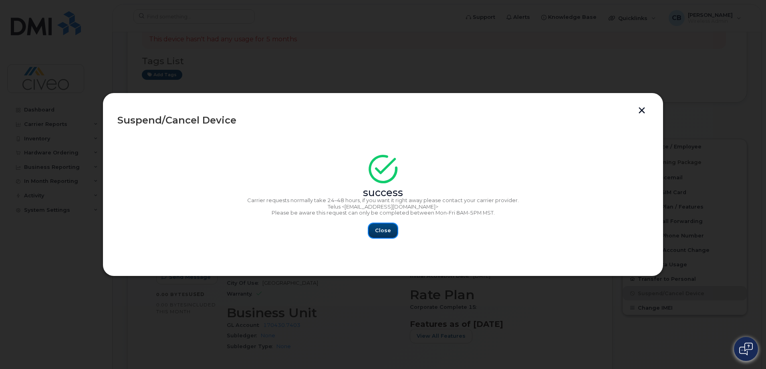
click at [391, 228] on button "Close" at bounding box center [383, 230] width 29 height 14
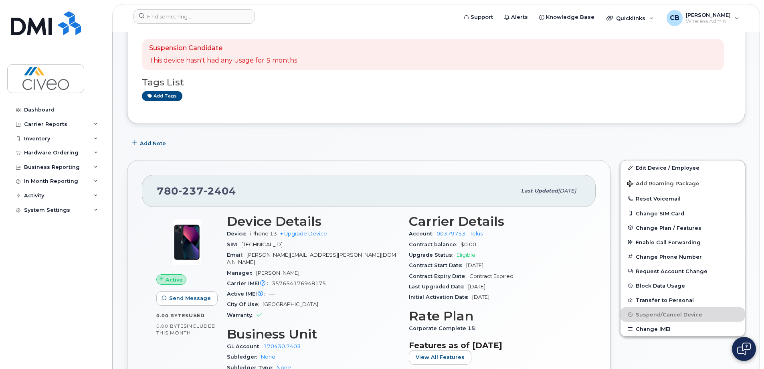
scroll to position [40, 0]
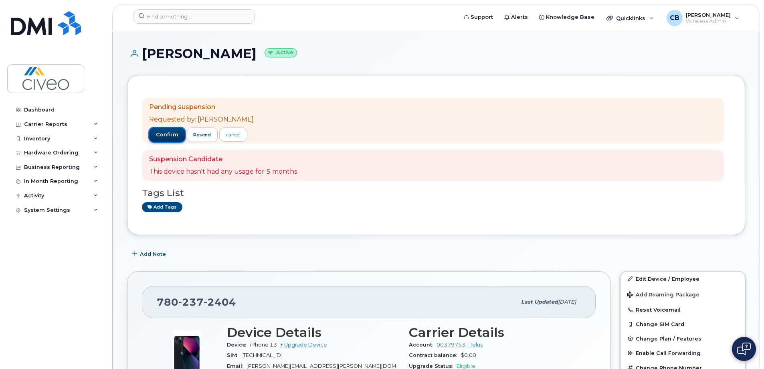
click at [164, 133] on span "confirm" at bounding box center [167, 134] width 22 height 7
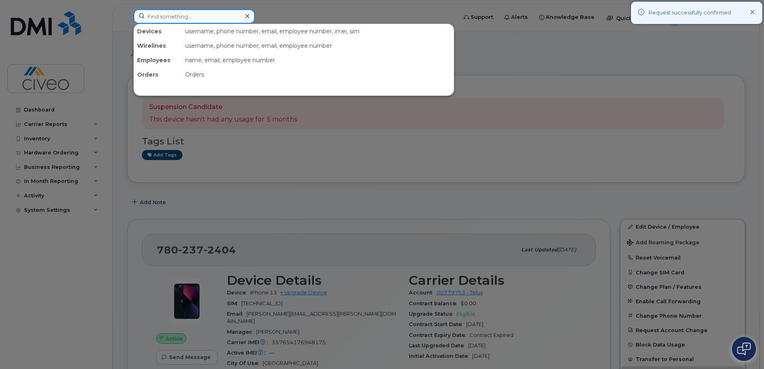
click at [206, 21] on input at bounding box center [193, 16] width 121 height 14
paste input "[PHONE_NUMBER]"
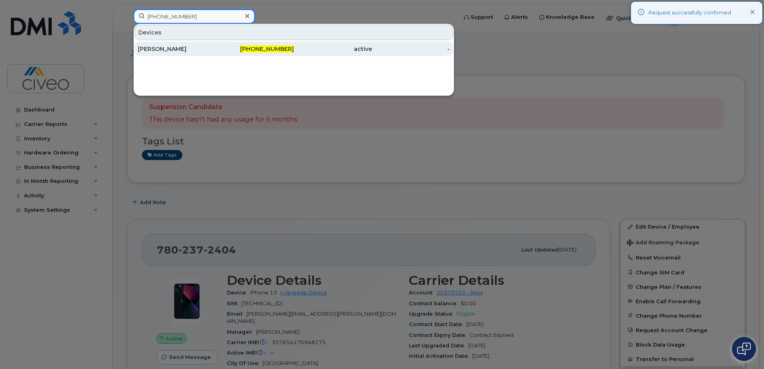
type input "[PHONE_NUMBER]"
click at [219, 45] on div "[PHONE_NUMBER]" at bounding box center [255, 49] width 78 height 8
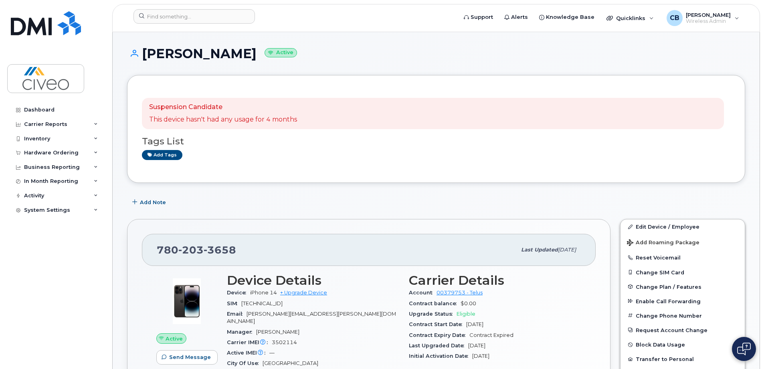
drag, startPoint x: 273, startPoint y: 55, endPoint x: 121, endPoint y: 57, distance: 151.5
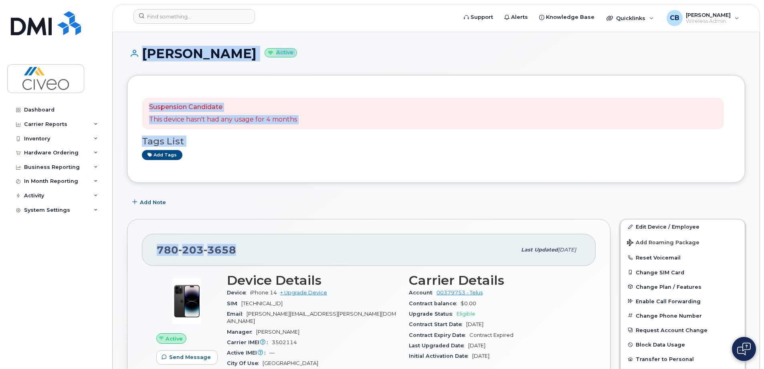
drag, startPoint x: 238, startPoint y: 254, endPoint x: 96, endPoint y: 242, distance: 142.3
click at [98, 245] on div "Dashboard Carrier Reports Monthly Billing Data Daily Data Pooling Data Behavior…" at bounding box center [56, 230] width 99 height 254
click at [149, 250] on div "780 203 3658 Last updated Nov 15, 2024" at bounding box center [369, 250] width 454 height 32
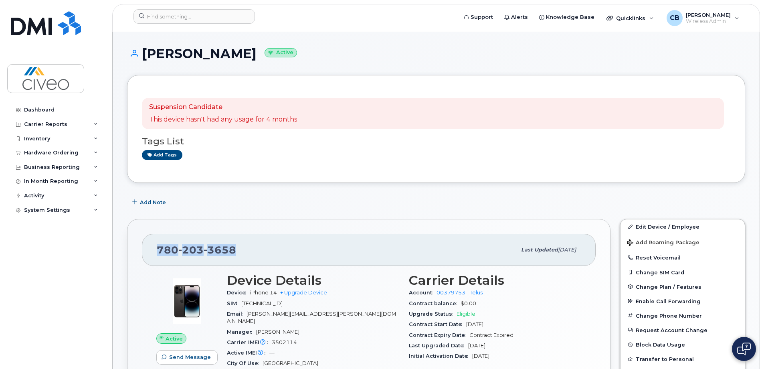
drag, startPoint x: 204, startPoint y: 257, endPoint x: 147, endPoint y: 255, distance: 57.3
click at [147, 255] on div "780 203 3658 Last updated Nov 15, 2024" at bounding box center [369, 250] width 454 height 32
copy span "780 203 3658"
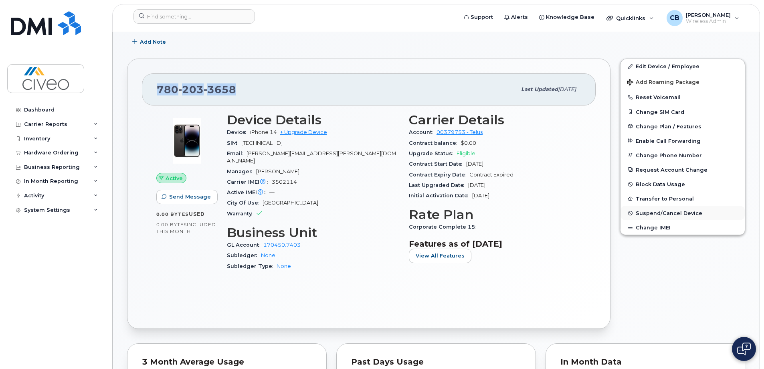
click at [651, 216] on span "Suspend/Cancel Device" at bounding box center [668, 213] width 67 height 6
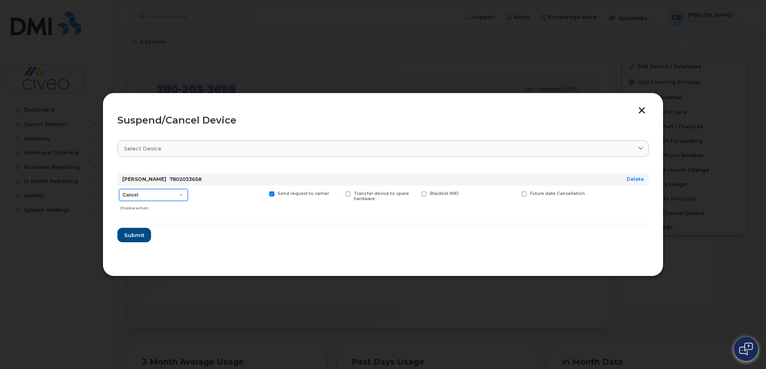
click at [179, 196] on select "Cancel Suspend - Reduced Rate Suspend - Full Rate Suspend - Lost Device/Stolen …" at bounding box center [153, 195] width 69 height 12
select select "[object Object]"
click at [119, 189] on select "Cancel Suspend - Reduced Rate Suspend - Full Rate Suspend - Lost Device/Stolen …" at bounding box center [153, 195] width 69 height 12
click at [139, 242] on button "Submit" at bounding box center [133, 235] width 33 height 14
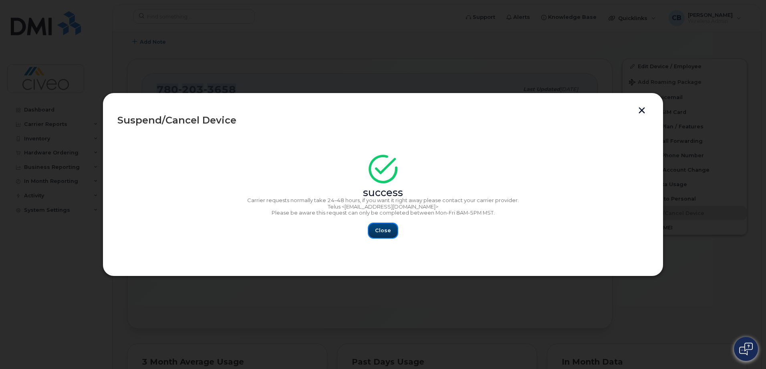
click at [375, 236] on button "Close" at bounding box center [383, 230] width 29 height 14
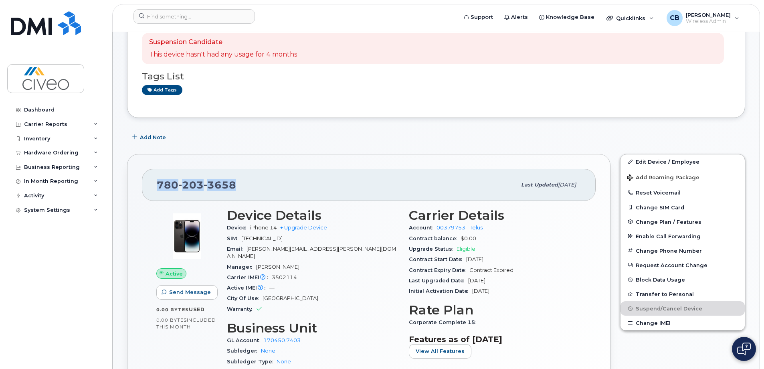
scroll to position [0, 0]
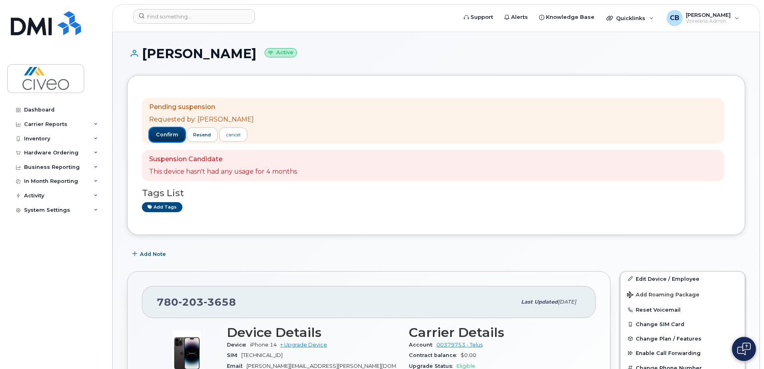
drag, startPoint x: 169, startPoint y: 133, endPoint x: 174, endPoint y: 133, distance: 4.8
click at [169, 133] on span "confirm" at bounding box center [167, 134] width 22 height 7
